Goal: Information Seeking & Learning: Find specific fact

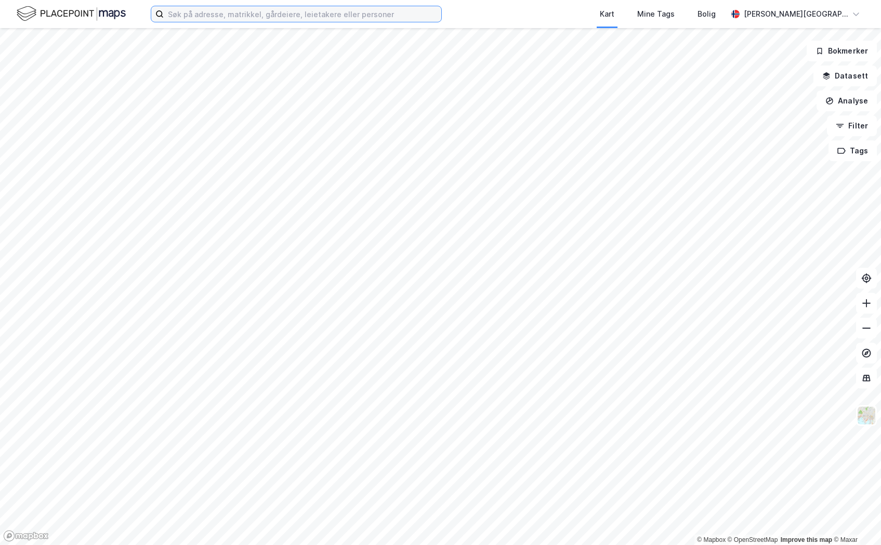
click at [315, 19] on input at bounding box center [302, 14] width 277 height 16
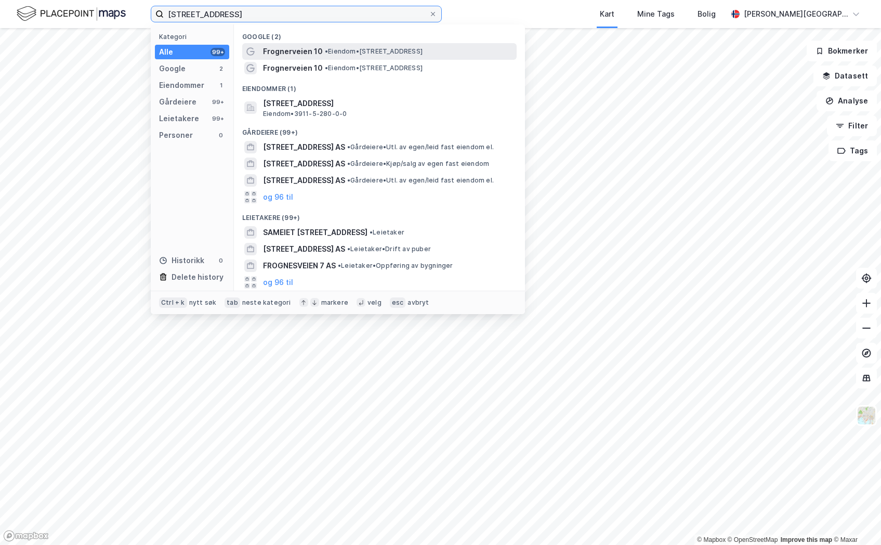
type input "[STREET_ADDRESS]"
click at [315, 54] on span "Frognerveien 10" at bounding box center [293, 51] width 60 height 12
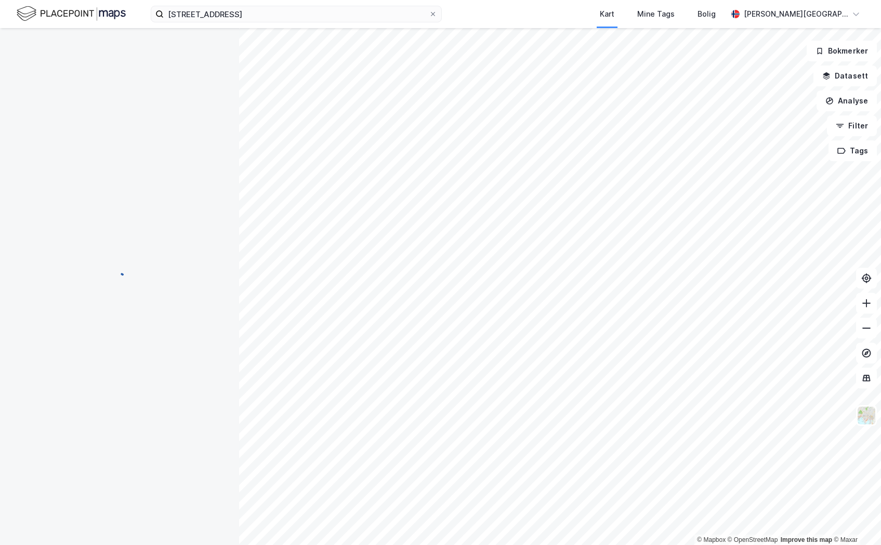
click at [268, 3] on div "[STREET_ADDRESS] Kart Mine Tags [PERSON_NAME][GEOGRAPHIC_DATA]" at bounding box center [440, 14] width 881 height 28
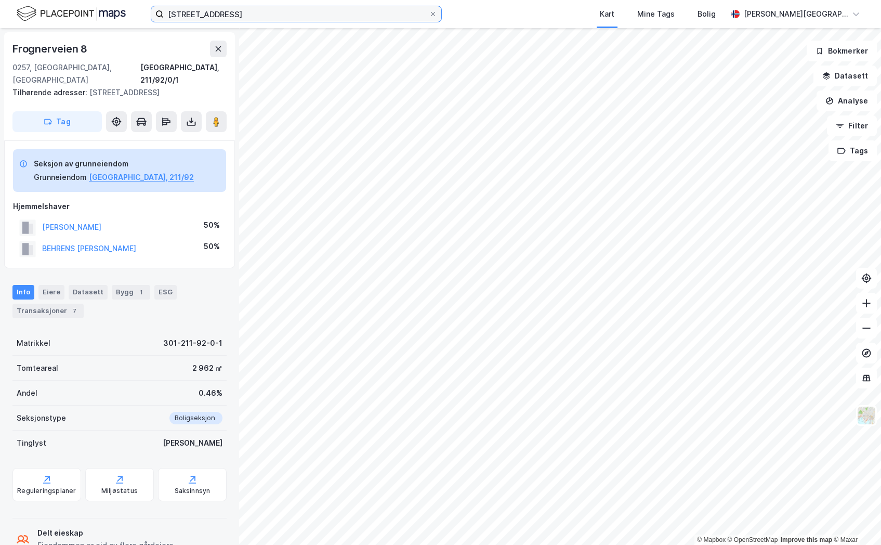
click at [263, 10] on input "[STREET_ADDRESS]" at bounding box center [296, 14] width 265 height 16
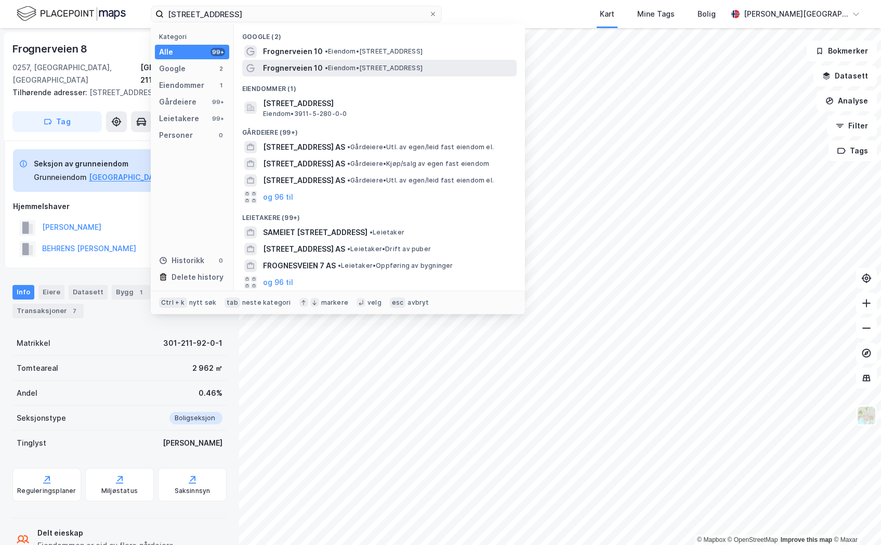
click at [302, 69] on span "Frognerveien 10" at bounding box center [293, 68] width 60 height 12
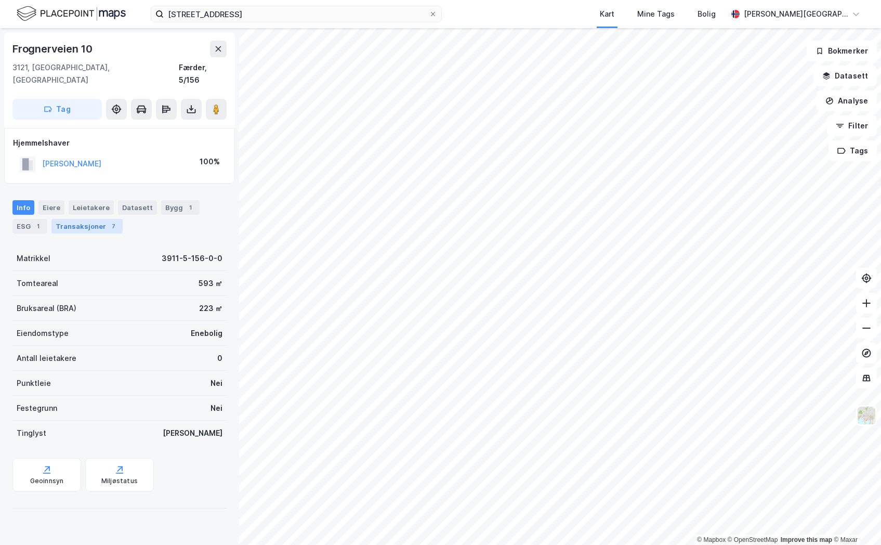
click at [101, 219] on div "Transaksjoner 7" at bounding box center [86, 226] width 71 height 15
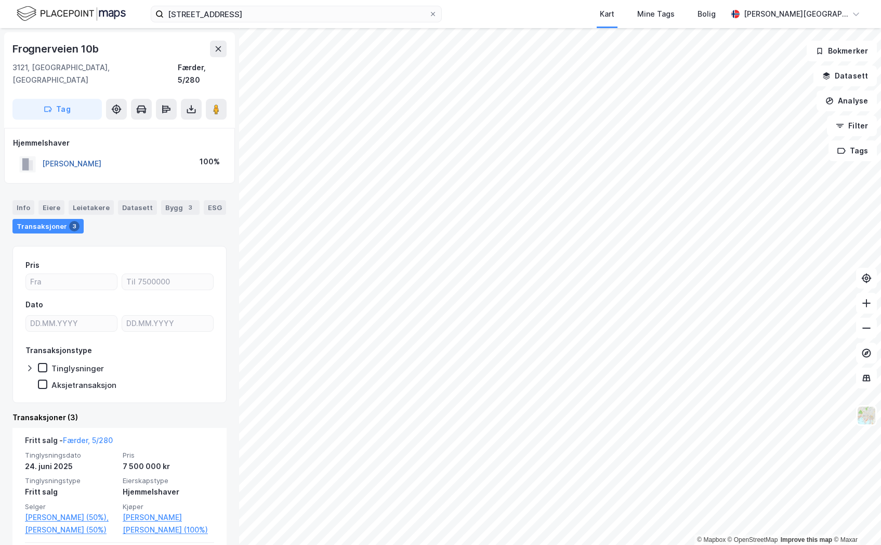
click at [0, 0] on button "[PERSON_NAME]" at bounding box center [0, 0] width 0 height 0
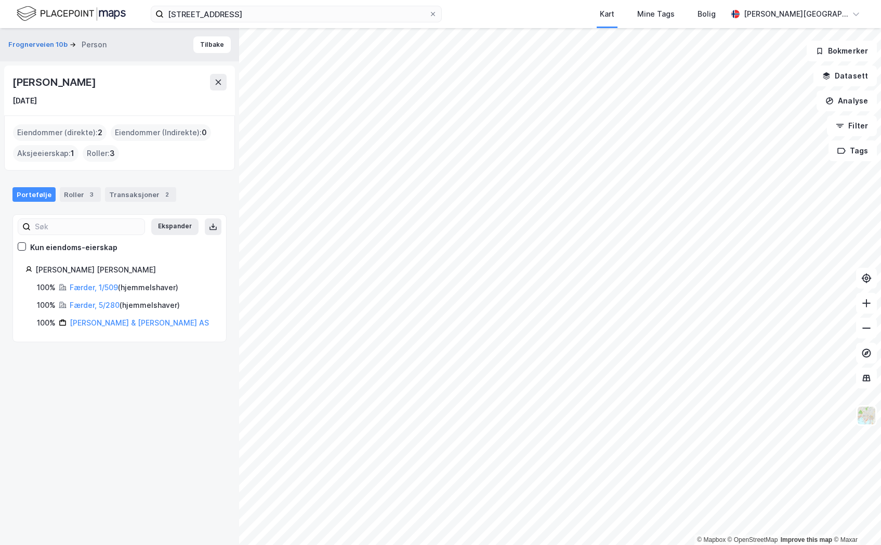
click at [103, 281] on div "Færder, 1/509 ( hjemmelshaver )" at bounding box center [124, 287] width 109 height 12
click at [100, 287] on link "Færder, 1/509" at bounding box center [94, 287] width 48 height 9
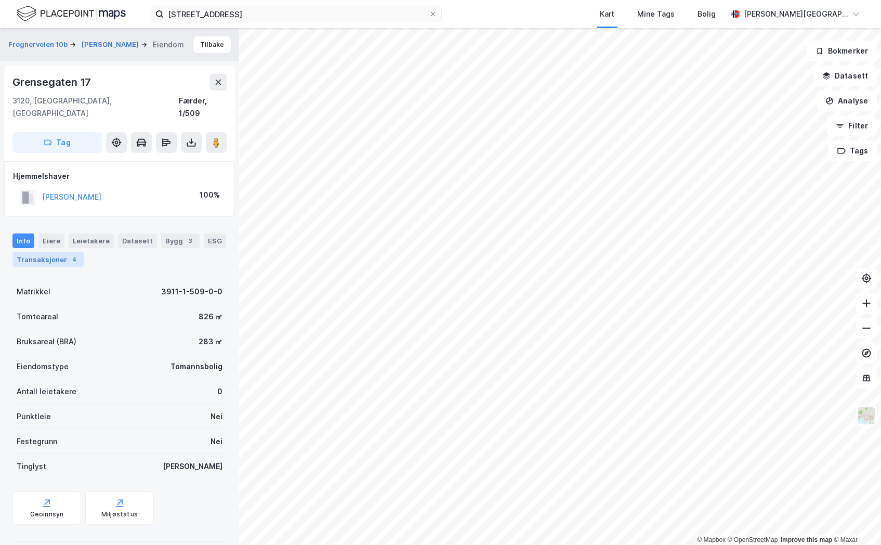
click at [51, 252] on div "Transaksjoner 4" at bounding box center [47, 259] width 71 height 15
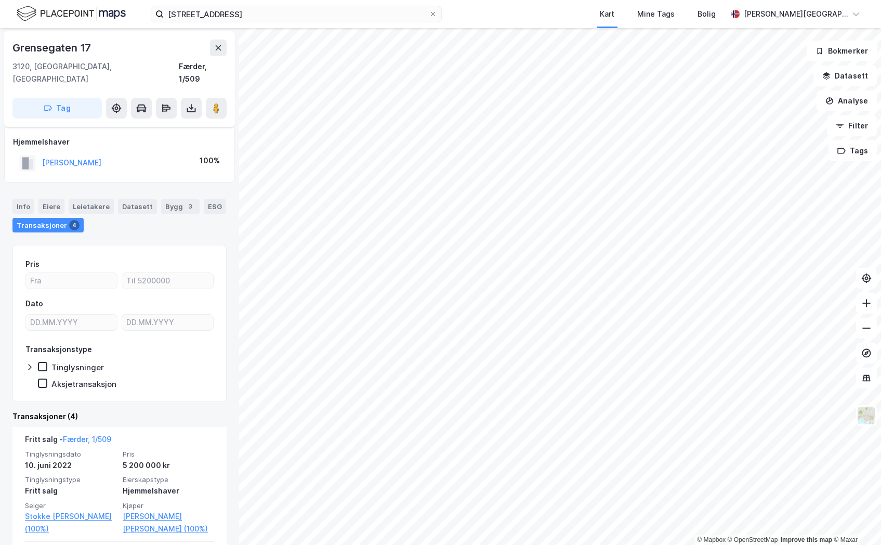
scroll to position [52, 0]
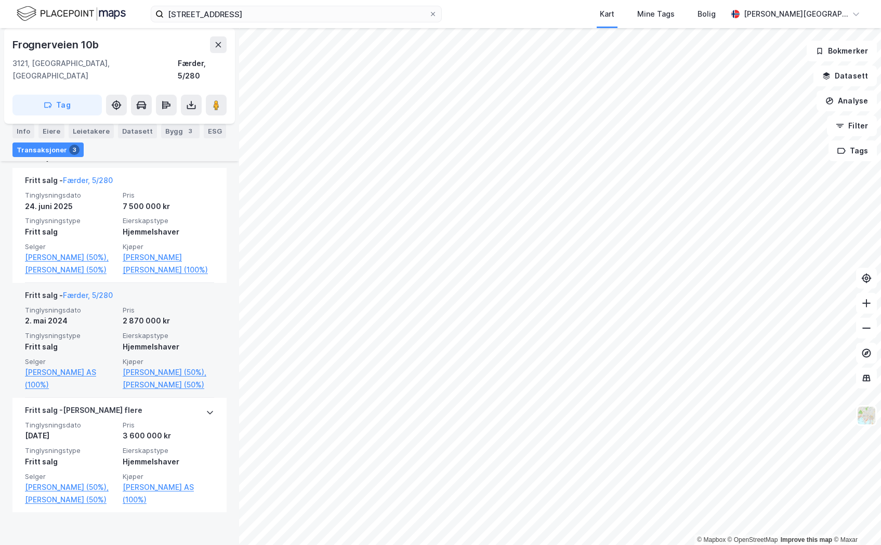
scroll to position [208, 0]
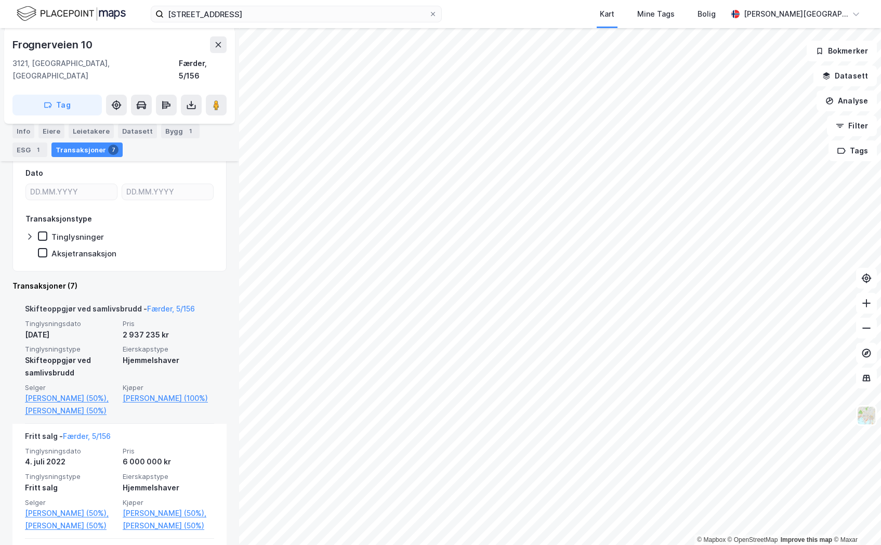
scroll to position [156, 0]
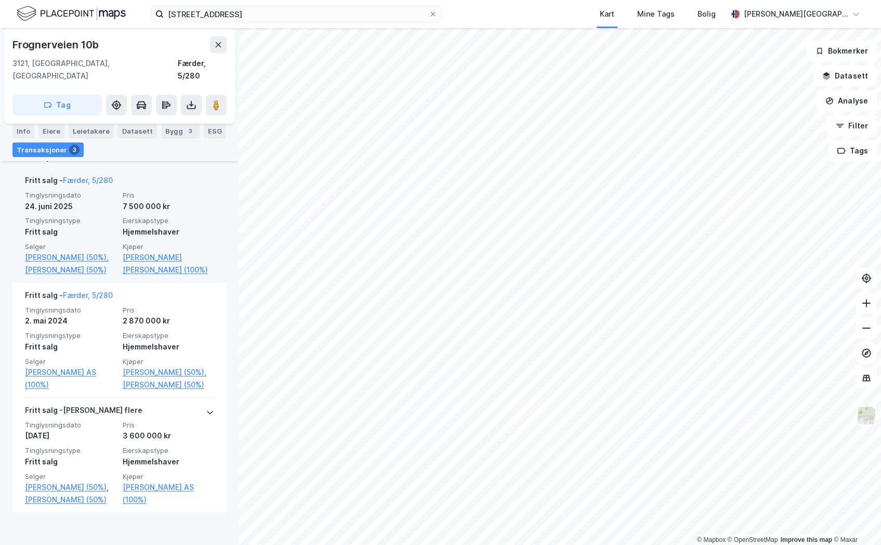
scroll to position [277, 0]
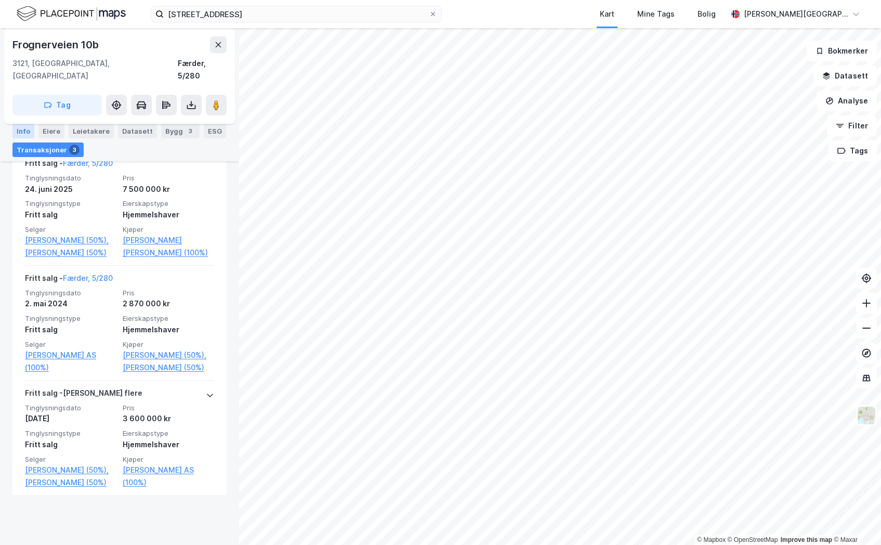
click at [20, 126] on div "Info" at bounding box center [23, 131] width 22 height 15
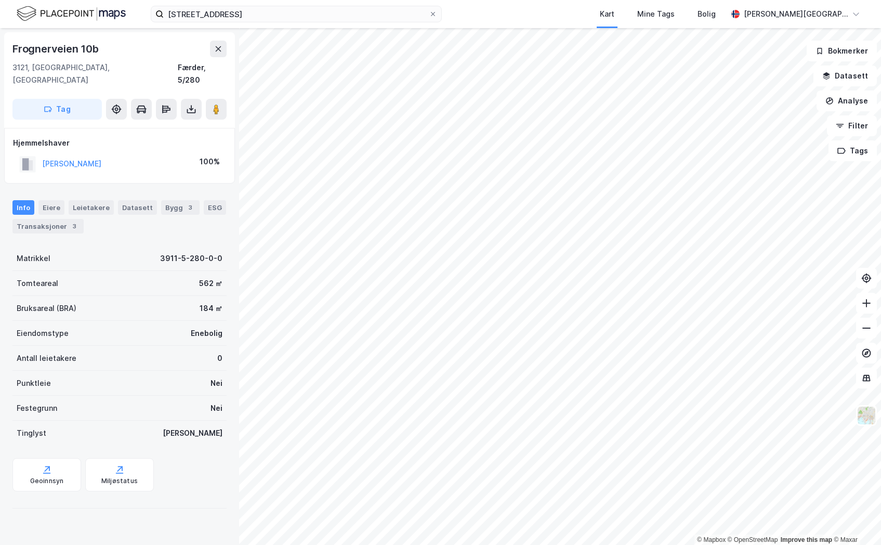
click at [63, 48] on div "Frognerveien 10b" at bounding box center [56, 49] width 88 height 17
copy div "Frognerveien 10b"
